Goal: Task Accomplishment & Management: Manage account settings

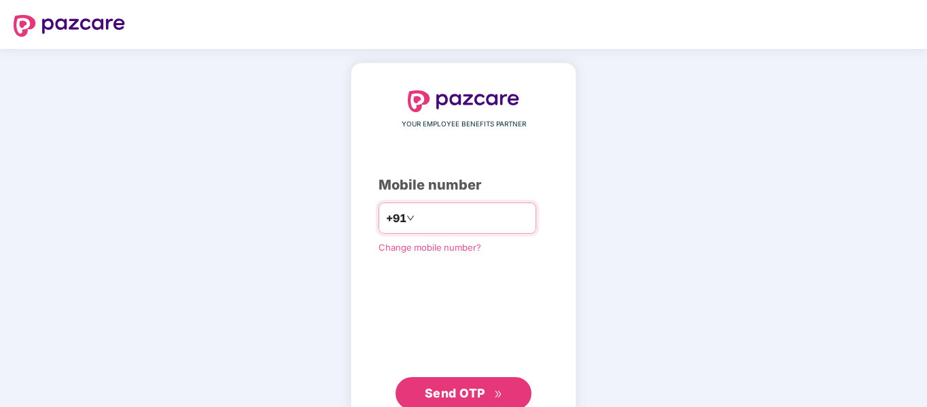
click at [424, 214] on input "number" at bounding box center [472, 218] width 111 height 22
type input "**********"
click at [462, 393] on span "Send OTP" at bounding box center [455, 393] width 60 height 14
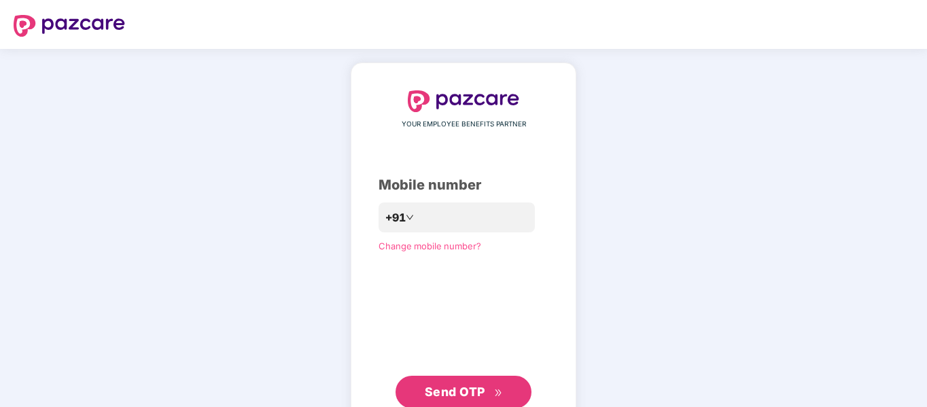
scroll to position [43, 0]
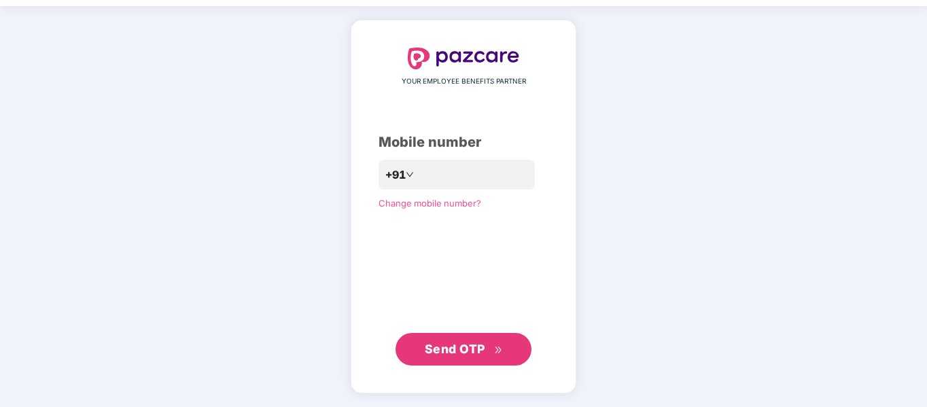
click at [469, 352] on span "Send OTP" at bounding box center [455, 349] width 60 height 14
click at [478, 357] on span "Send OTP" at bounding box center [464, 349] width 78 height 19
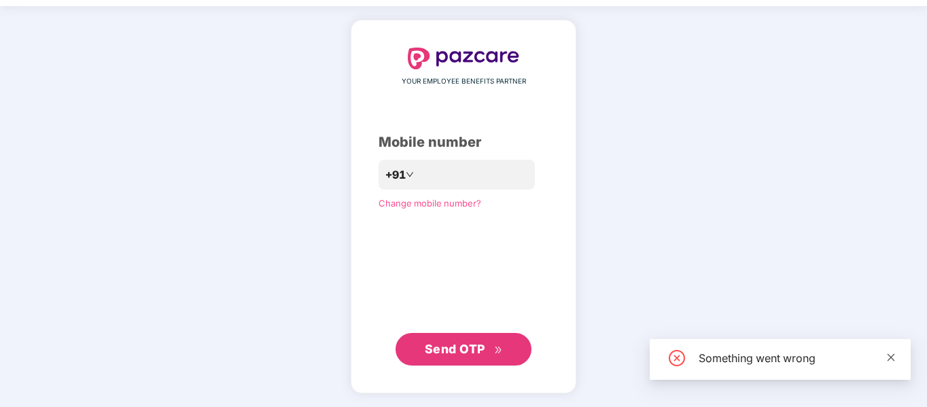
click at [893, 355] on icon "close" at bounding box center [890, 356] width 7 height 7
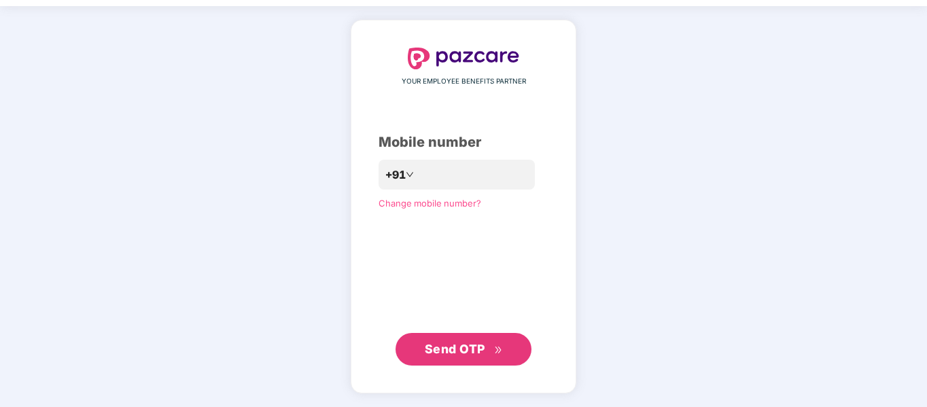
click at [439, 346] on span "Send OTP" at bounding box center [455, 349] width 60 height 14
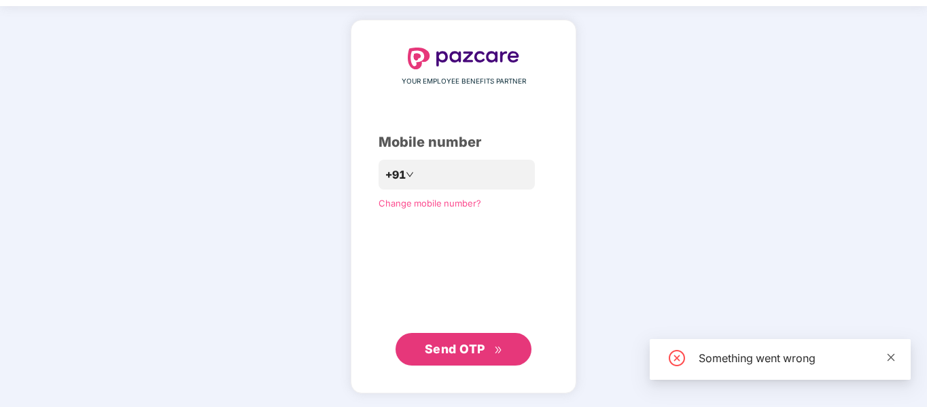
click at [893, 355] on icon "close" at bounding box center [890, 356] width 7 height 7
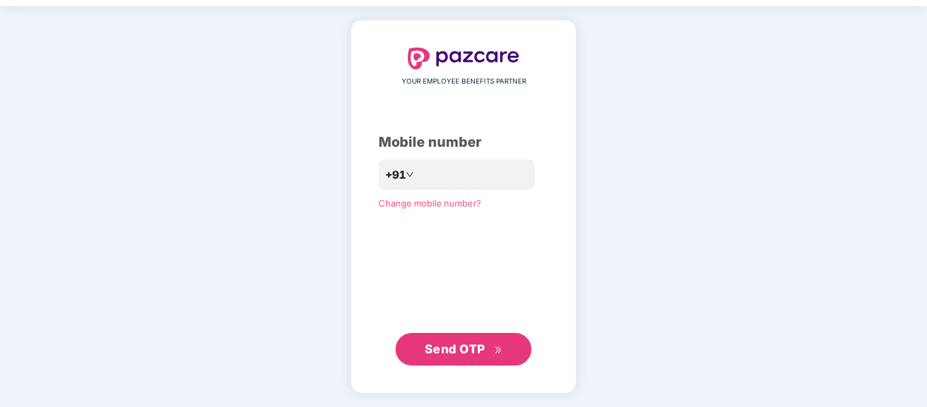
click at [467, 338] on button "Send OTP" at bounding box center [463, 349] width 136 height 33
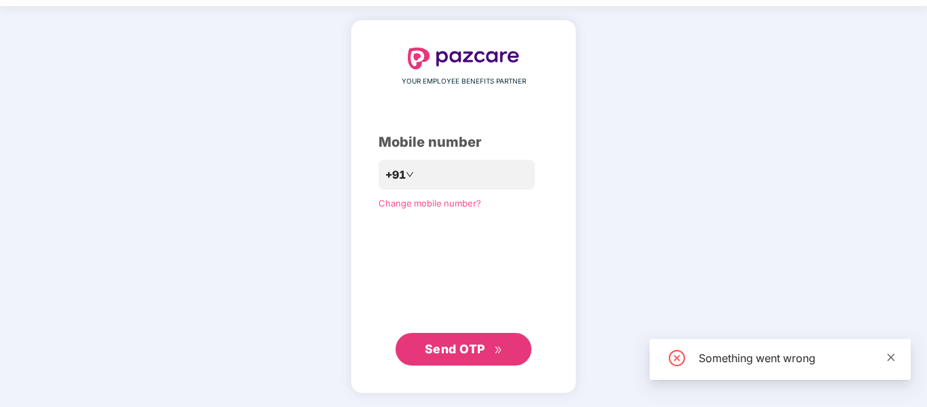
click at [889, 353] on icon "close" at bounding box center [891, 358] width 10 height 10
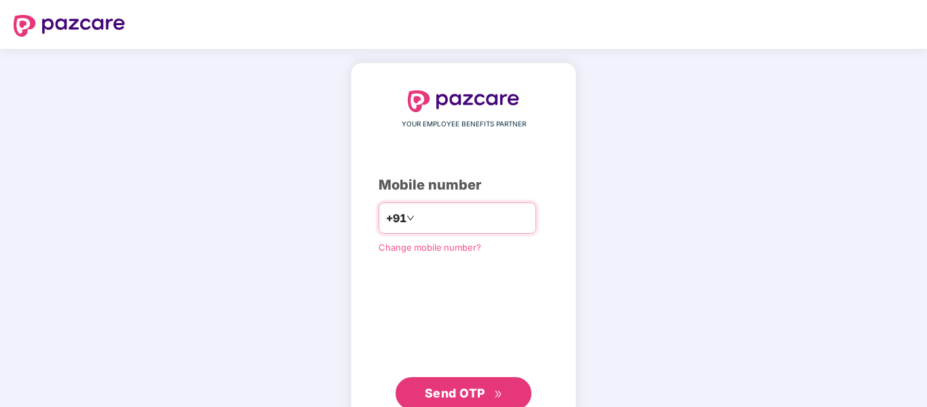
click at [425, 212] on input "number" at bounding box center [472, 218] width 111 height 22
type input "**********"
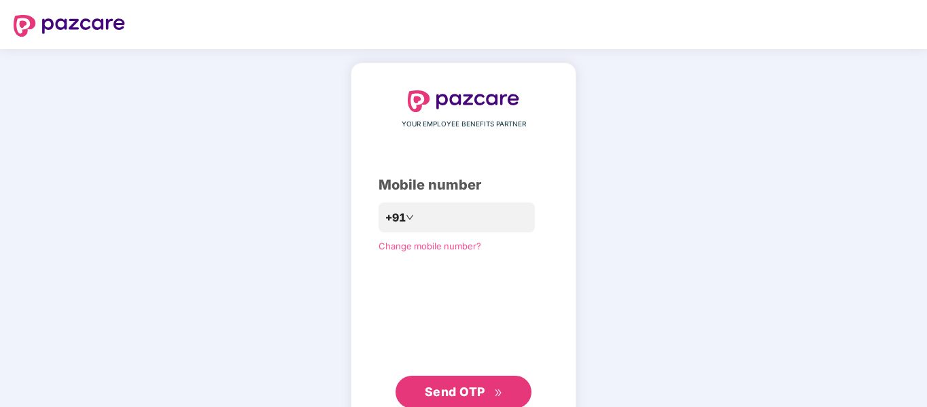
click at [466, 393] on span "Send OTP" at bounding box center [455, 391] width 60 height 14
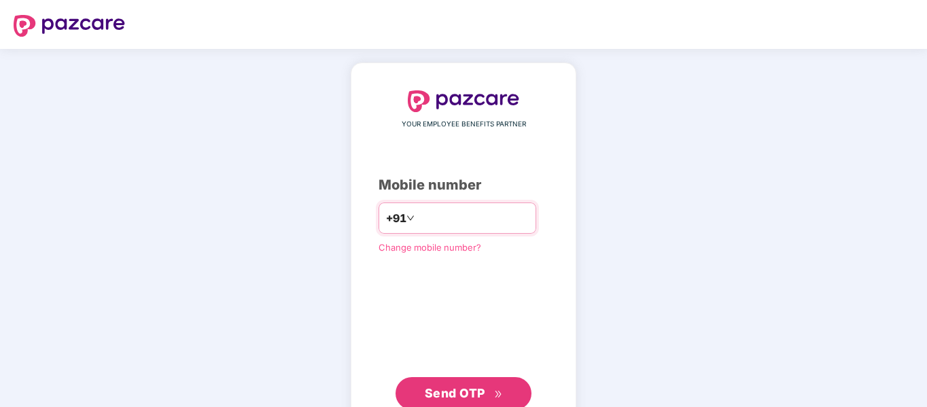
click at [421, 223] on input "number" at bounding box center [472, 218] width 111 height 22
type input "**********"
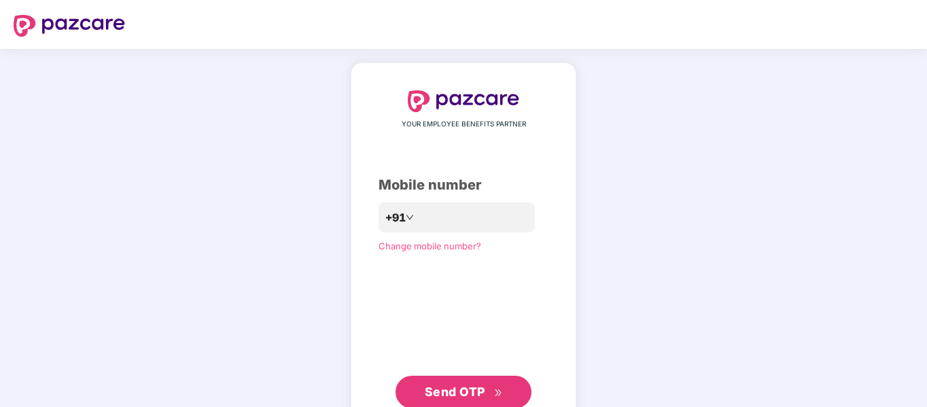
click at [446, 393] on span "Send OTP" at bounding box center [455, 391] width 60 height 14
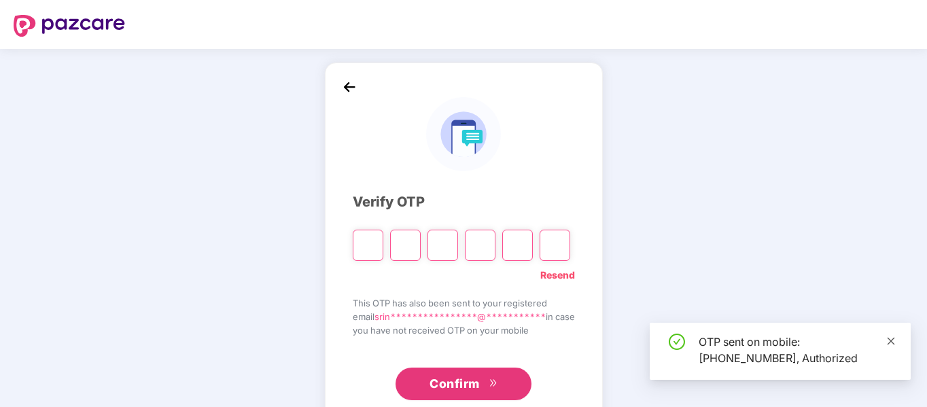
click at [891, 336] on icon "close" at bounding box center [891, 341] width 10 height 10
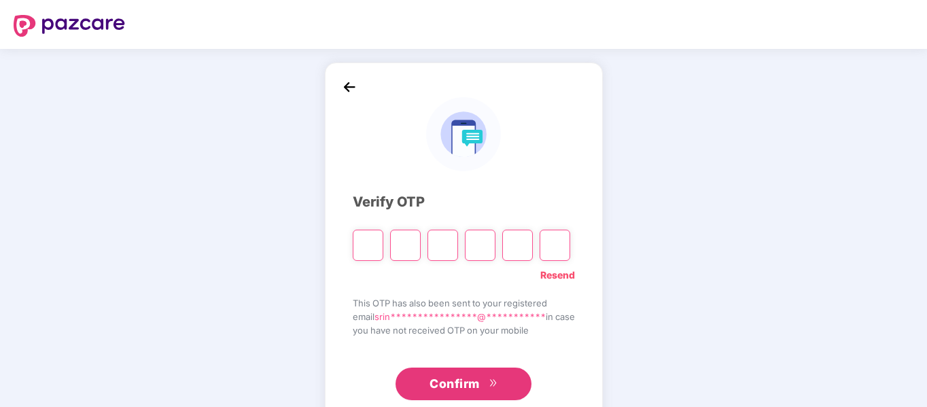
click at [355, 247] on input "Please enter verification code. Digit 1" at bounding box center [368, 245] width 31 height 31
type input "*"
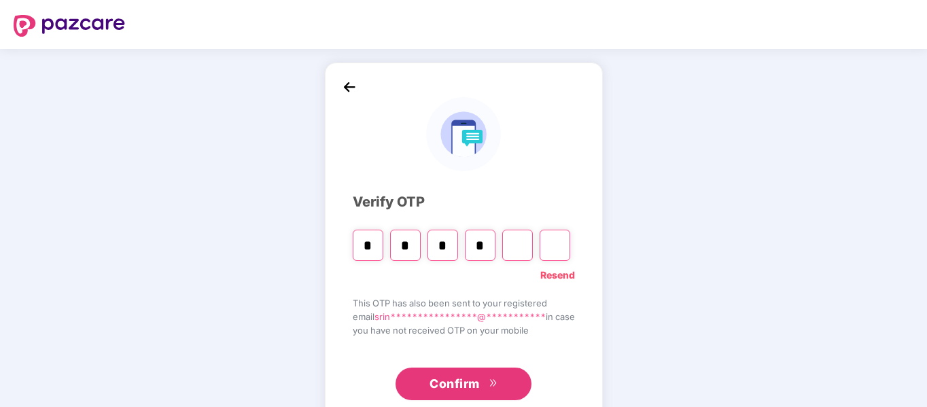
type input "*"
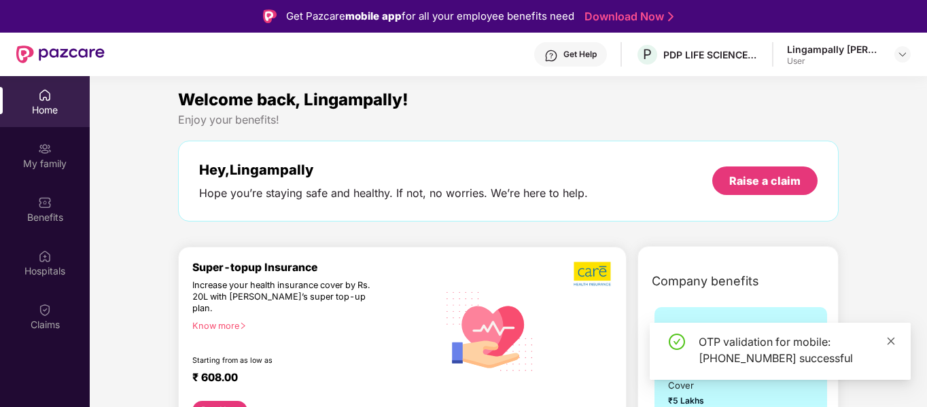
click at [891, 342] on icon "close" at bounding box center [891, 341] width 10 height 10
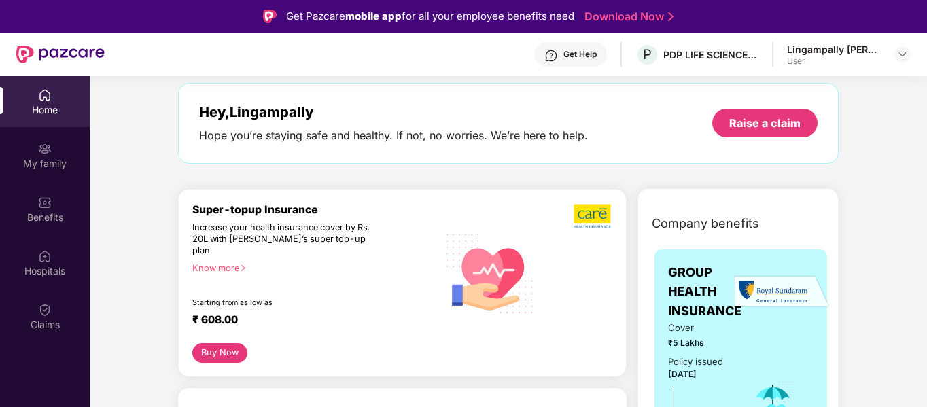
scroll to position [136, 0]
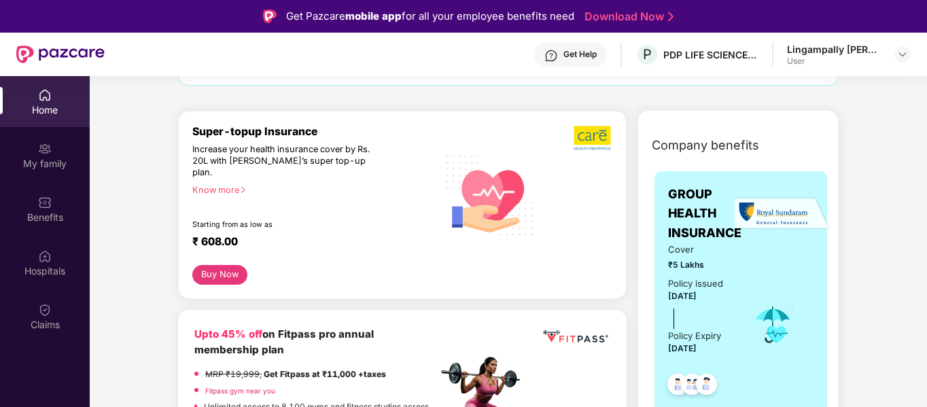
click at [52, 100] on div "Home" at bounding box center [45, 101] width 90 height 51
click at [52, 161] on div "My family" at bounding box center [45, 164] width 90 height 14
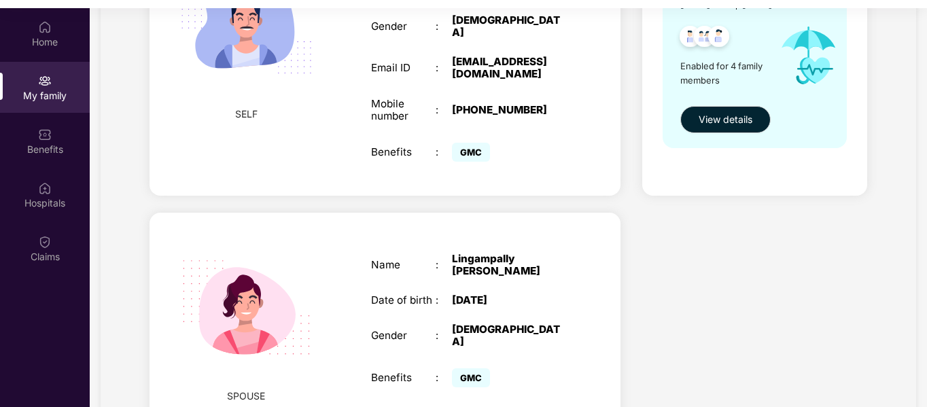
scroll to position [3, 0]
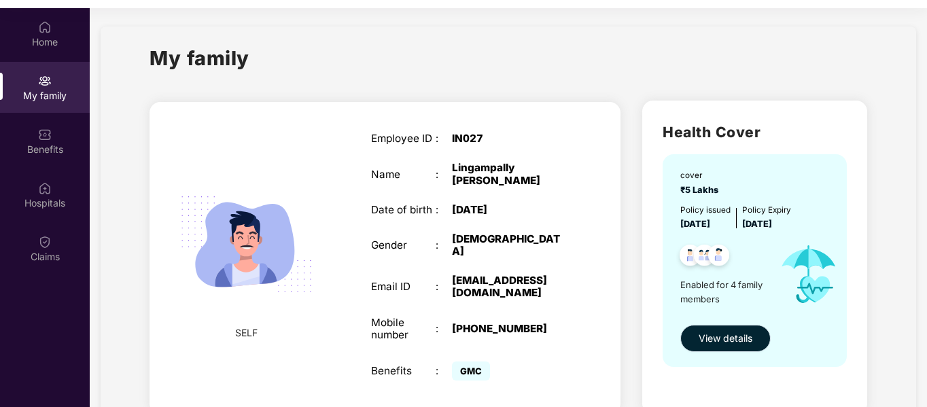
click at [728, 338] on span "View details" at bounding box center [725, 338] width 54 height 15
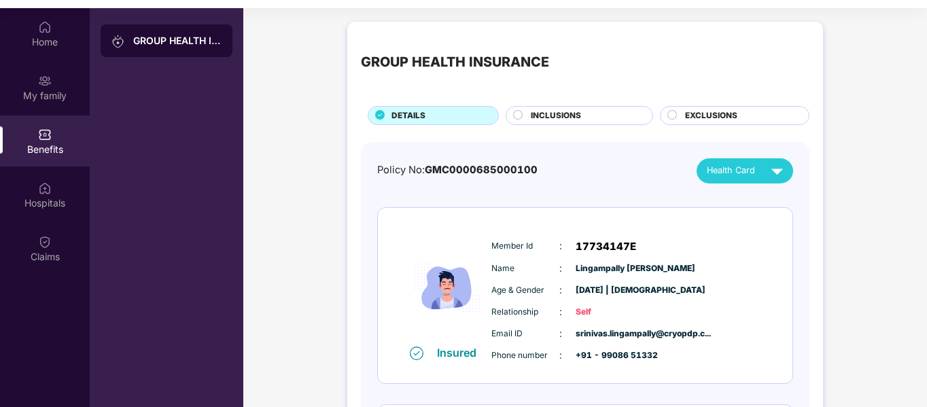
click at [549, 117] on span "INCLUSIONS" at bounding box center [556, 115] width 50 height 13
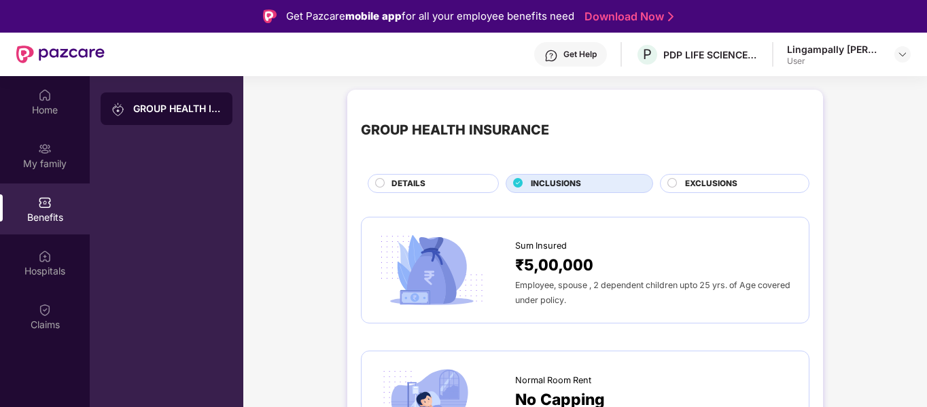
click at [732, 190] on div "EXCLUSIONS" at bounding box center [740, 184] width 124 height 15
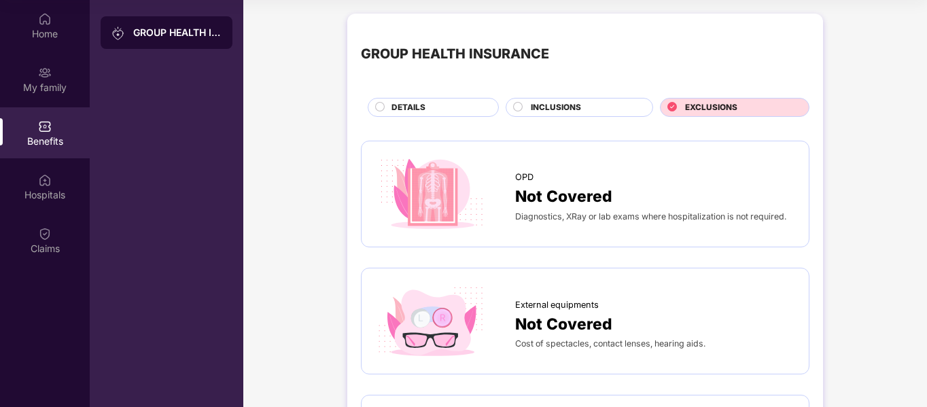
click at [573, 106] on span "INCLUSIONS" at bounding box center [556, 107] width 50 height 13
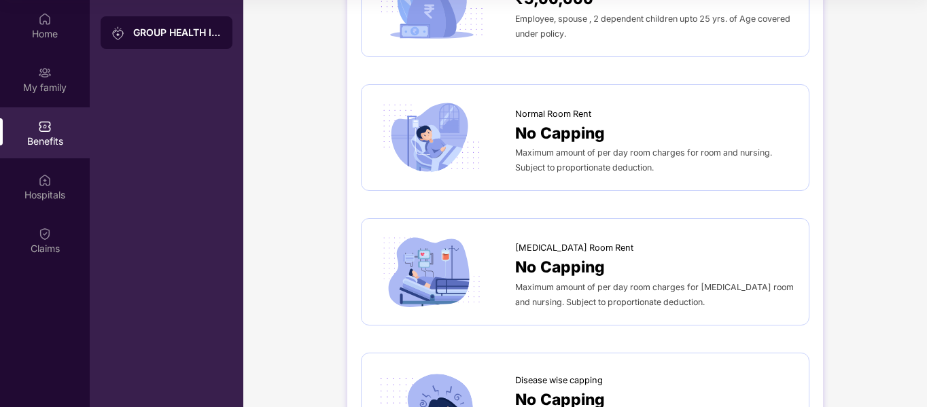
scroll to position [56, 0]
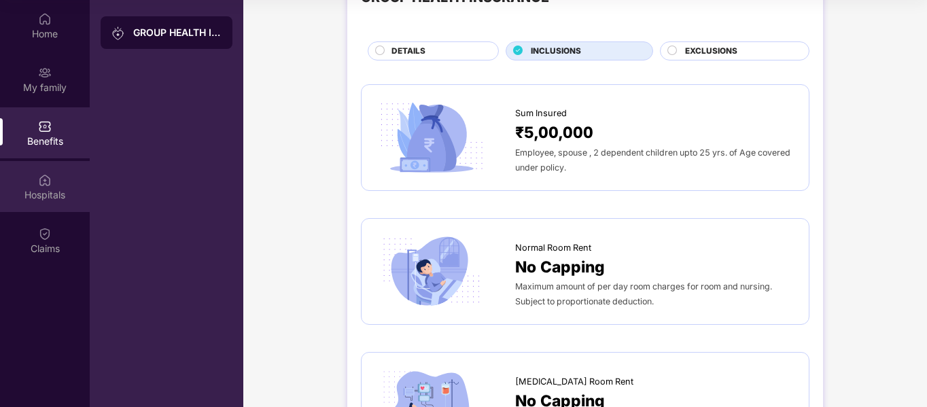
click at [39, 183] on img at bounding box center [45, 180] width 14 height 14
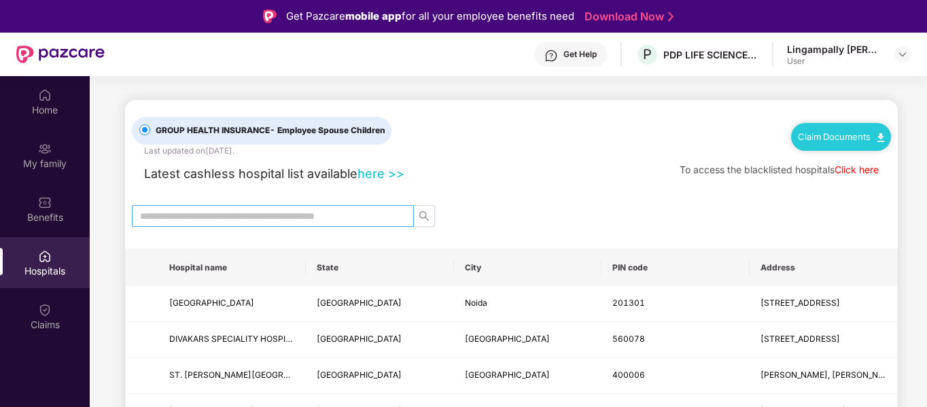
click at [315, 211] on input "text" at bounding box center [267, 216] width 255 height 15
type input "*********"
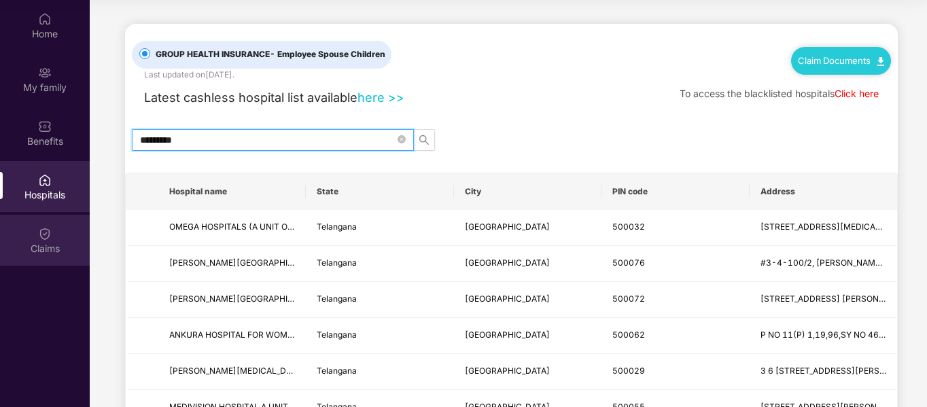
click at [43, 236] on img at bounding box center [45, 234] width 14 height 14
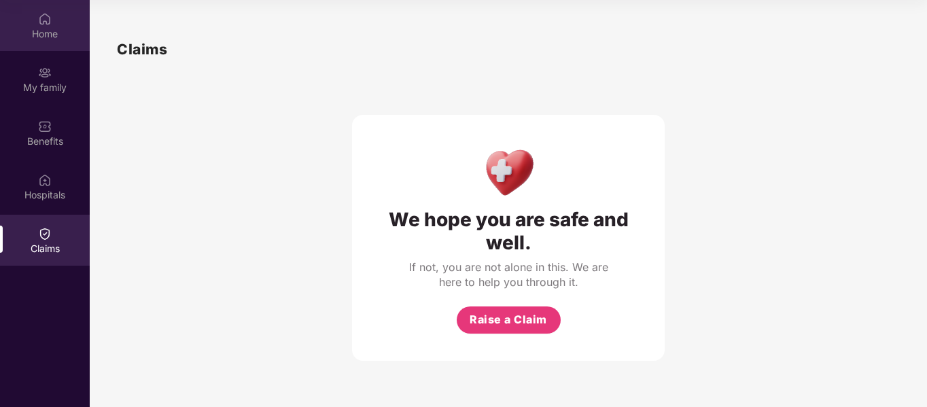
click at [48, 39] on div "Home" at bounding box center [45, 34] width 90 height 14
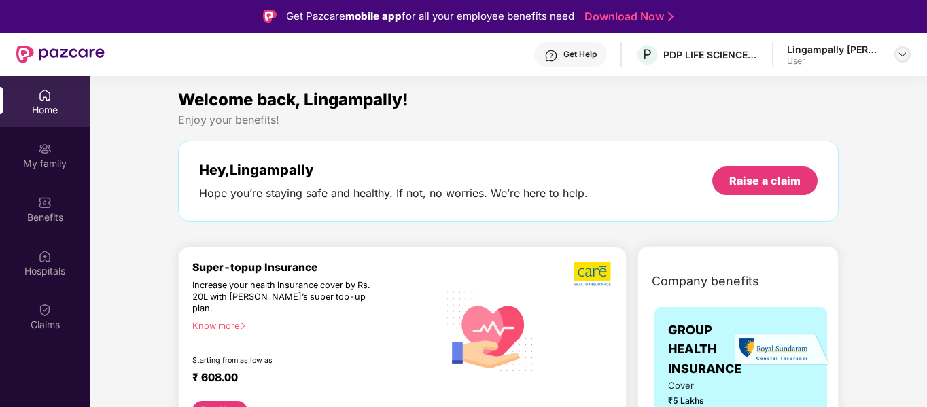
click at [899, 55] on img at bounding box center [902, 54] width 11 height 11
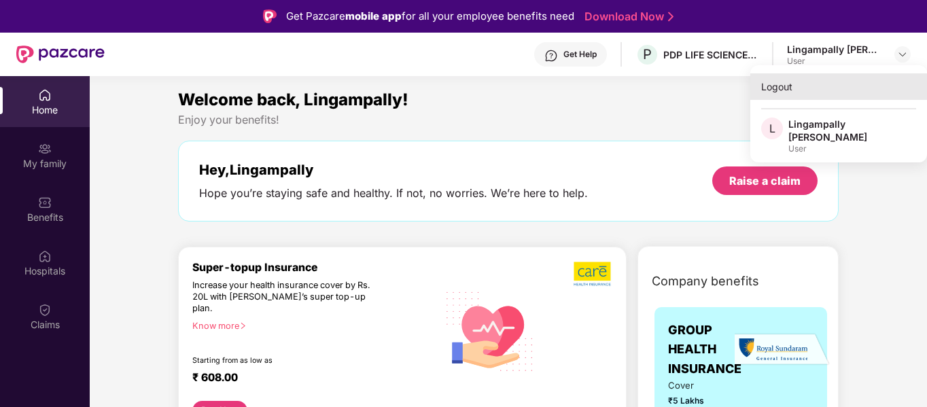
click at [782, 90] on div "Logout" at bounding box center [838, 86] width 177 height 26
